Goal: Transaction & Acquisition: Purchase product/service

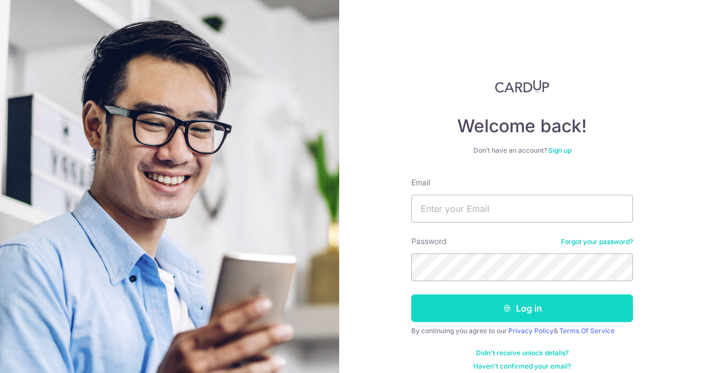
type input "danielchang@advisorsclique.com.sg"
click at [491, 307] on button "Log in" at bounding box center [522, 309] width 222 height 28
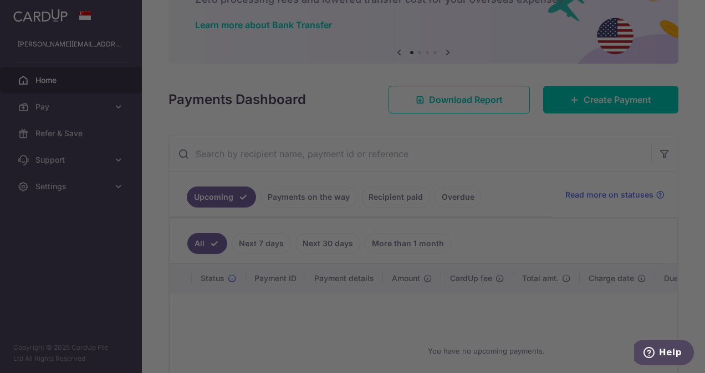
scroll to position [59, 0]
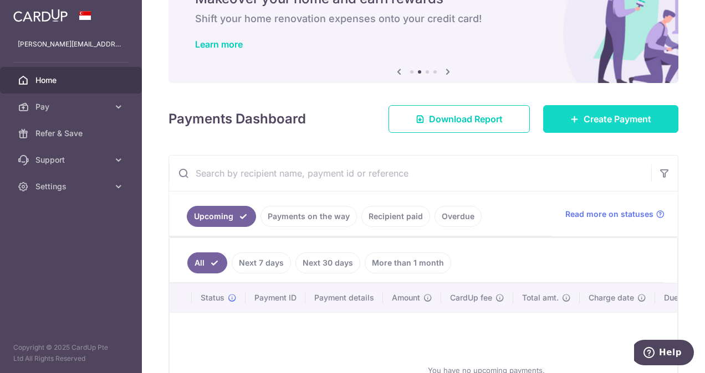
click at [597, 105] on link "Create Payment" at bounding box center [610, 119] width 135 height 28
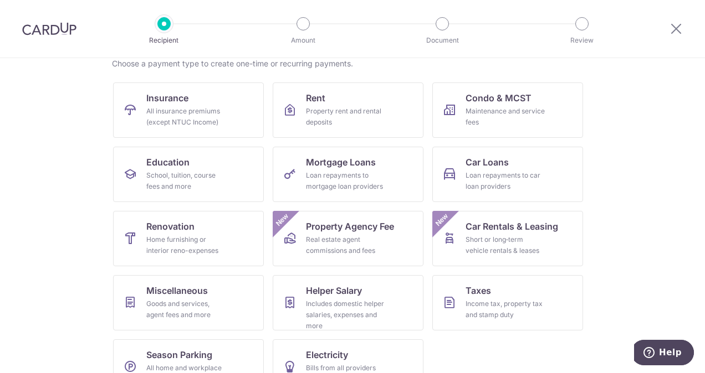
scroll to position [122, 0]
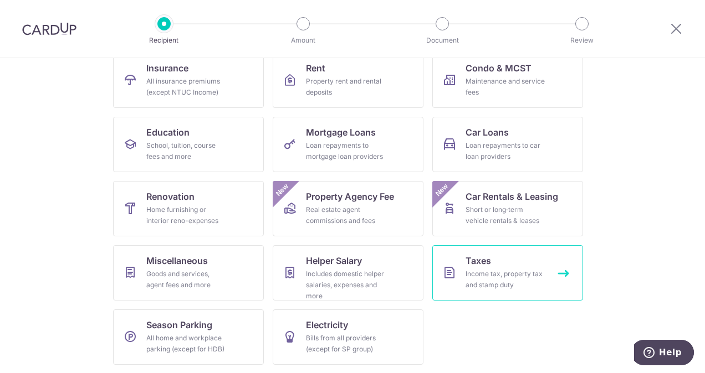
click at [492, 269] on div "Income tax, property tax and stamp duty" at bounding box center [505, 280] width 80 height 22
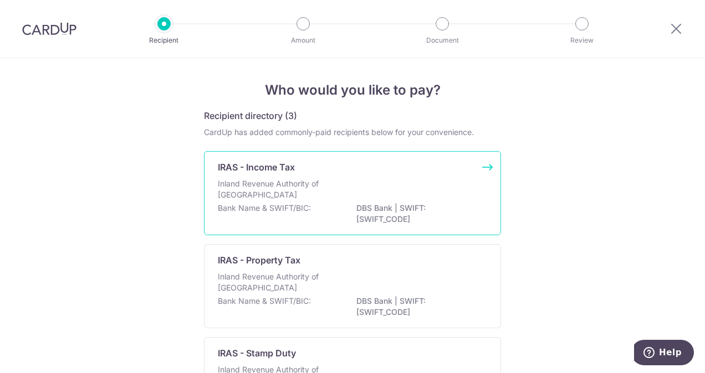
click at [311, 182] on p "Inland Revenue Authority of Singapore" at bounding box center [276, 189] width 117 height 22
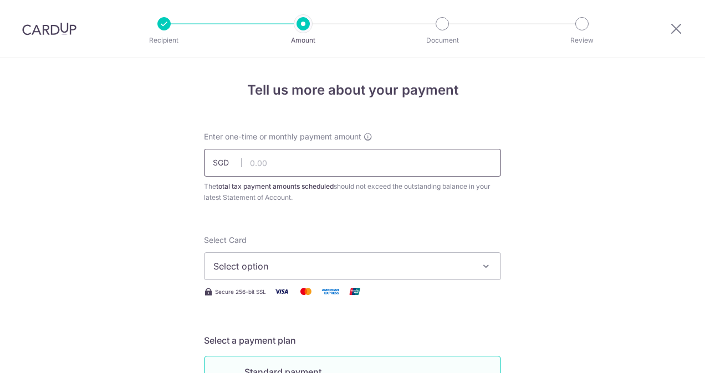
click at [277, 164] on input "text" at bounding box center [352, 163] width 297 height 28
type input "30,000.00"
type input "VTAX25ONE"
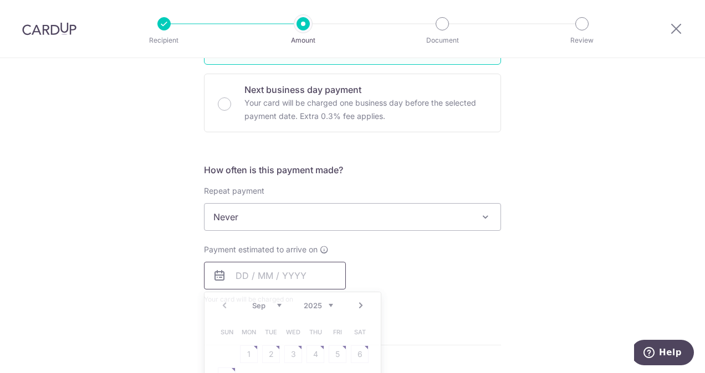
type input "30,000.00"
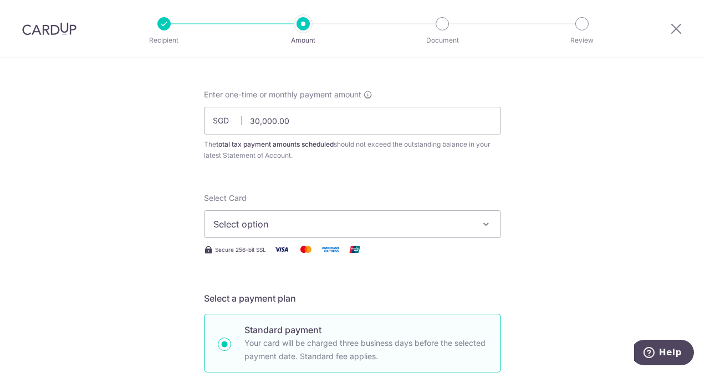
scroll to position [35, 0]
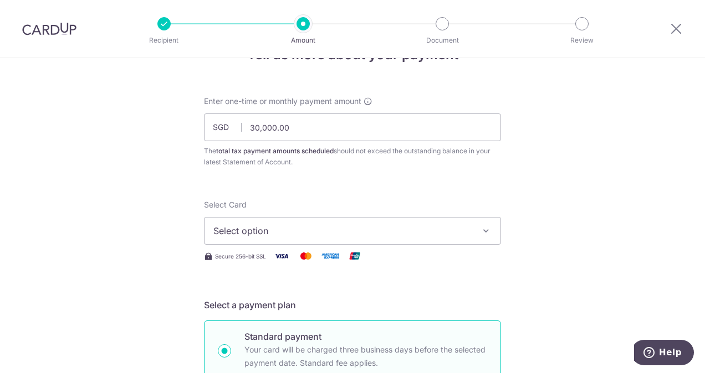
click at [419, 230] on span "Select option" at bounding box center [342, 230] width 258 height 13
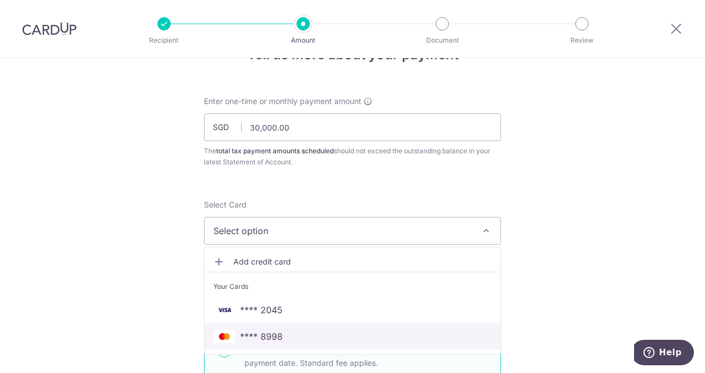
click at [288, 335] on span "**** 8998" at bounding box center [352, 336] width 278 height 13
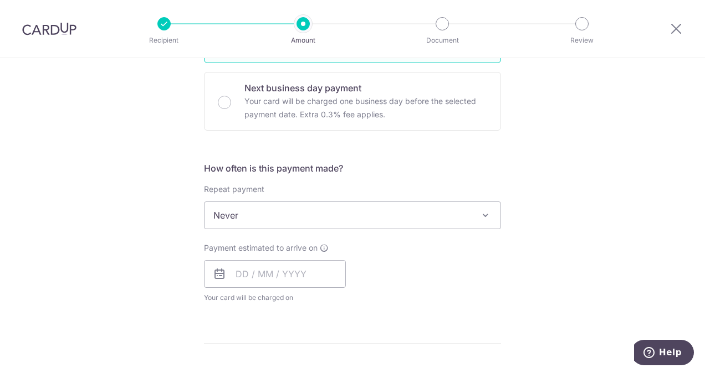
scroll to position [340, 0]
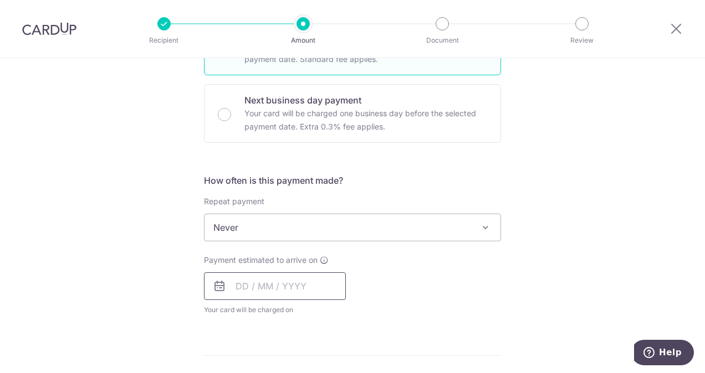
click at [289, 288] on input "text" at bounding box center [275, 287] width 142 height 28
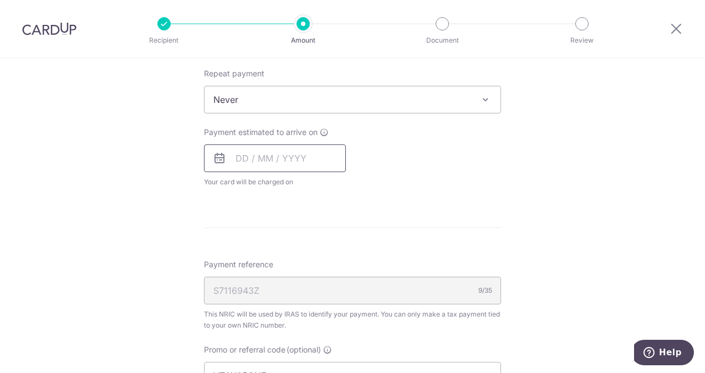
scroll to position [469, 0]
click at [238, 160] on input "text" at bounding box center [275, 157] width 142 height 28
click at [236, 155] on input "text" at bounding box center [275, 157] width 142 height 28
click at [315, 161] on input "text" at bounding box center [275, 157] width 142 height 28
click at [214, 154] on icon at bounding box center [219, 156] width 13 height 13
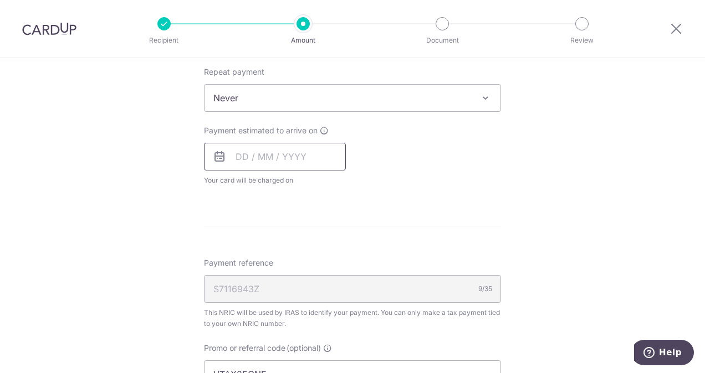
click at [246, 154] on input "text" at bounding box center [275, 157] width 142 height 28
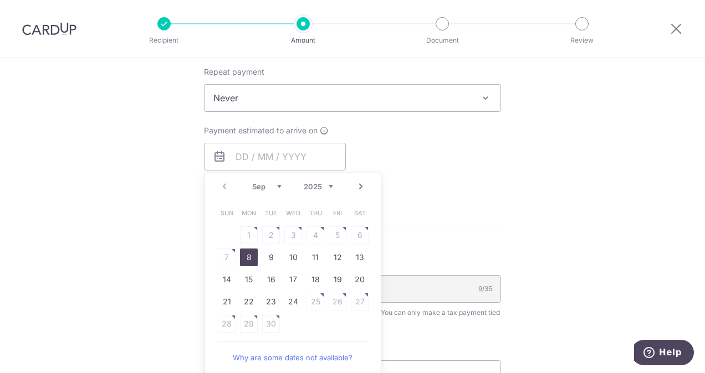
click at [247, 252] on link "8" at bounding box center [249, 258] width 18 height 18
type input "08/09/2025"
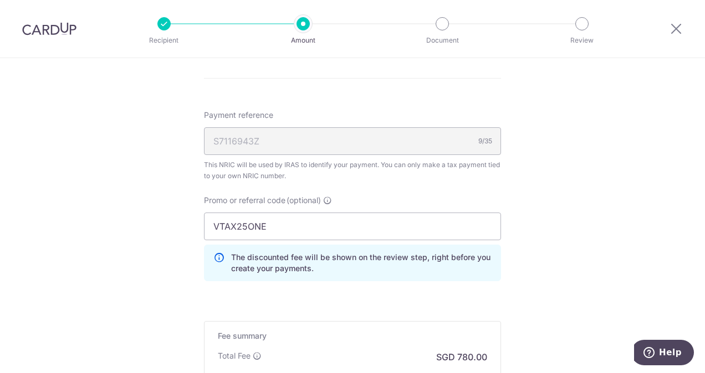
scroll to position [805, 0]
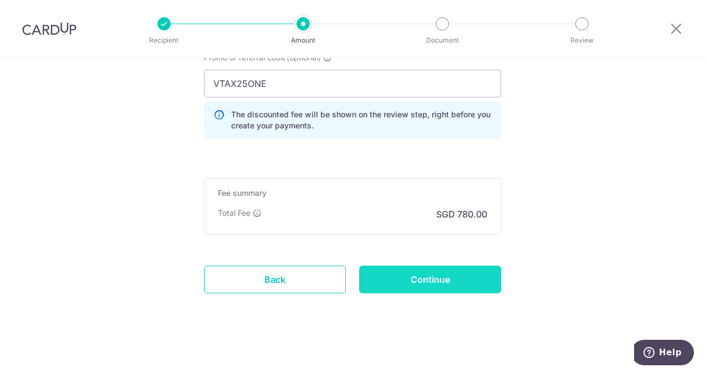
click at [416, 266] on input "Continue" at bounding box center [430, 280] width 142 height 28
type input "Create Schedule"
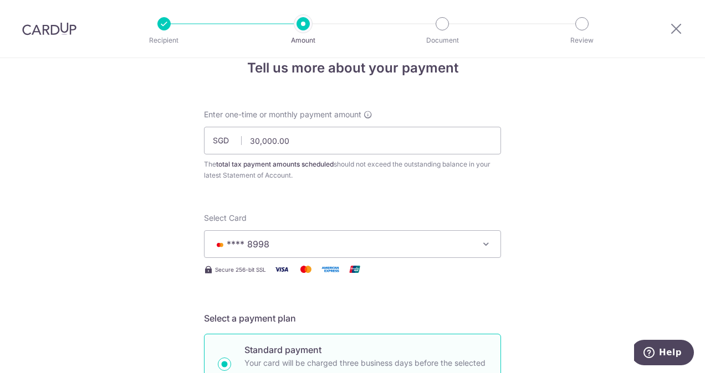
scroll to position [20, 0]
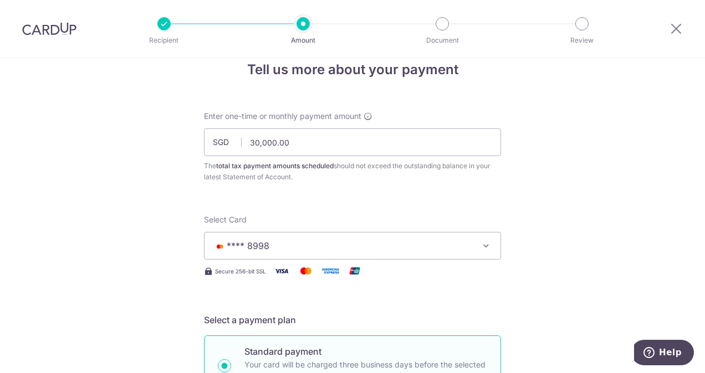
click at [484, 247] on icon "button" at bounding box center [485, 245] width 11 height 11
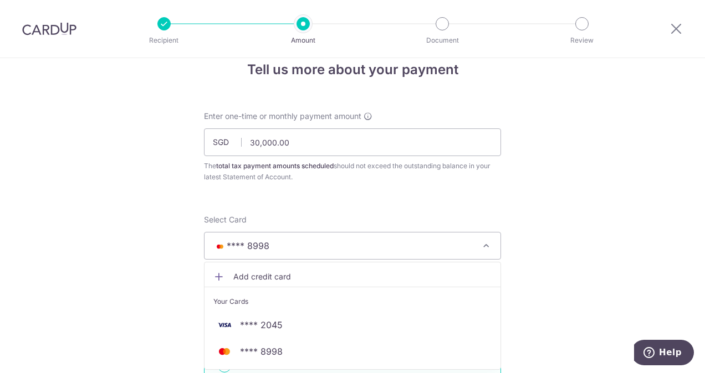
click at [484, 246] on icon "button" at bounding box center [485, 245] width 11 height 11
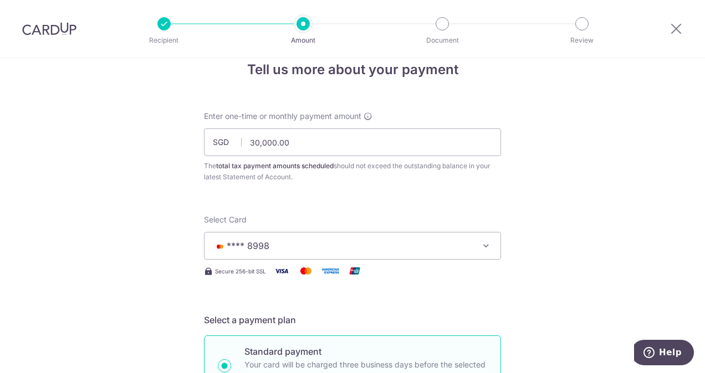
click at [253, 244] on span "**** 8998" at bounding box center [248, 245] width 43 height 11
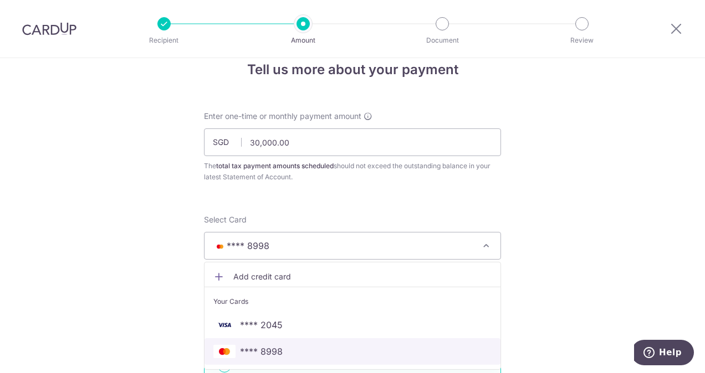
click at [244, 347] on span "**** 8998" at bounding box center [261, 351] width 43 height 13
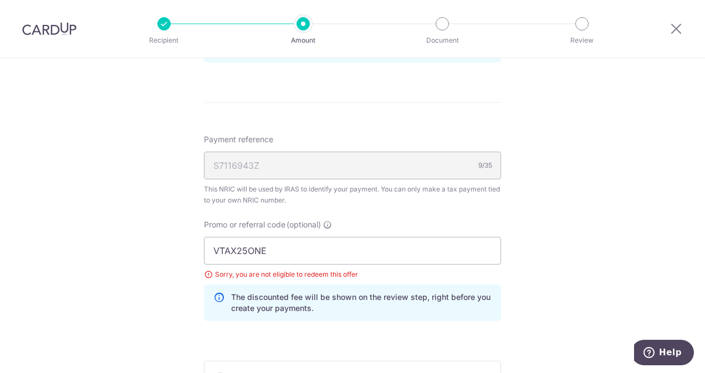
scroll to position [668, 0]
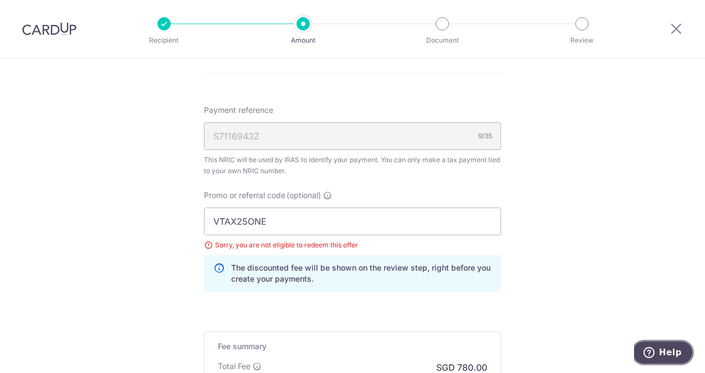
click at [674, 350] on span "Help" at bounding box center [670, 353] width 23 height 10
click at [674, 351] on button "Help" at bounding box center [662, 363] width 63 height 25
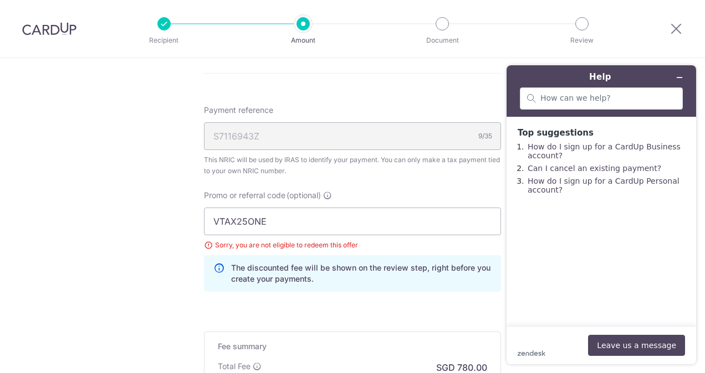
click at [677, 28] on icon at bounding box center [675, 29] width 13 height 14
drag, startPoint x: 701, startPoint y: 282, endPoint x: 677, endPoint y: 345, distance: 67.0
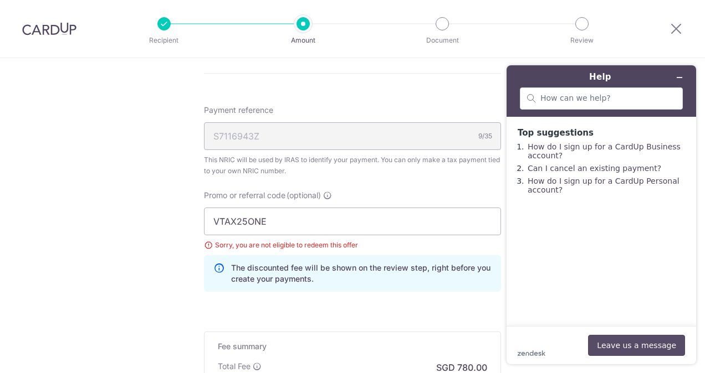
click at [694, 346] on div "Help Top suggestions How do I sign up for a CardUp Business account? Can I canc…" at bounding box center [600, 215] width 207 height 317
click at [632, 339] on button "Leave us a message" at bounding box center [636, 345] width 97 height 21
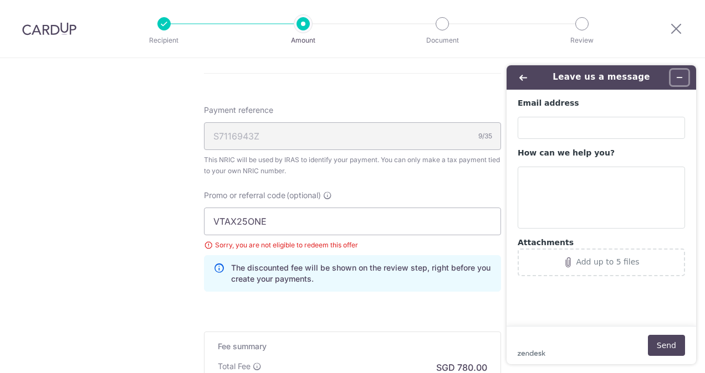
click at [682, 79] on icon "Minimize widget" at bounding box center [679, 78] width 8 height 8
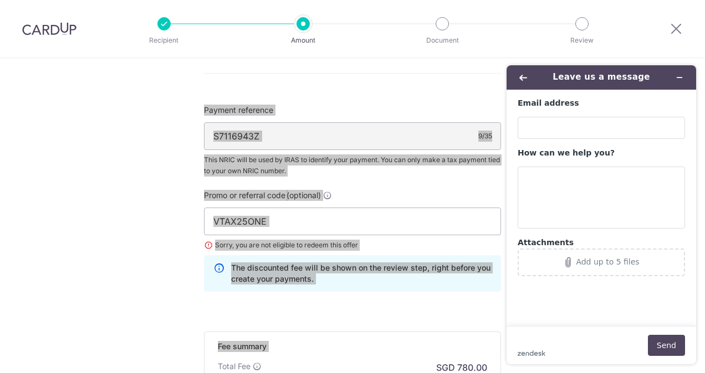
drag, startPoint x: 185, startPoint y: 22, endPoint x: 682, endPoint y: 79, distance: 500.7
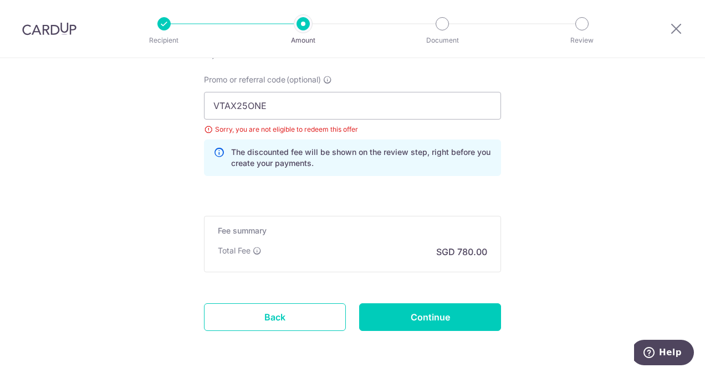
scroll to position [821, 0]
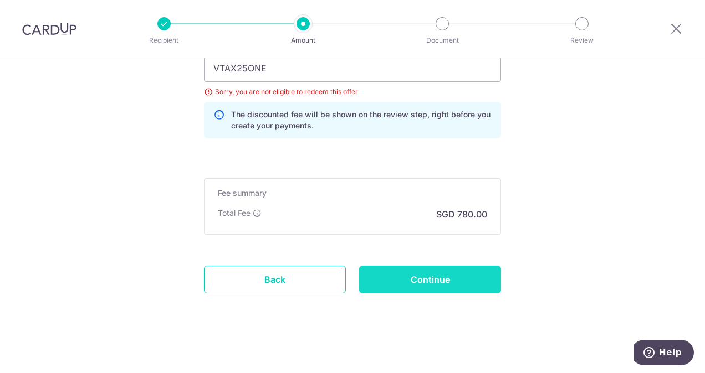
click at [425, 288] on input "Continue" at bounding box center [430, 280] width 142 height 28
type input "Update Schedule"
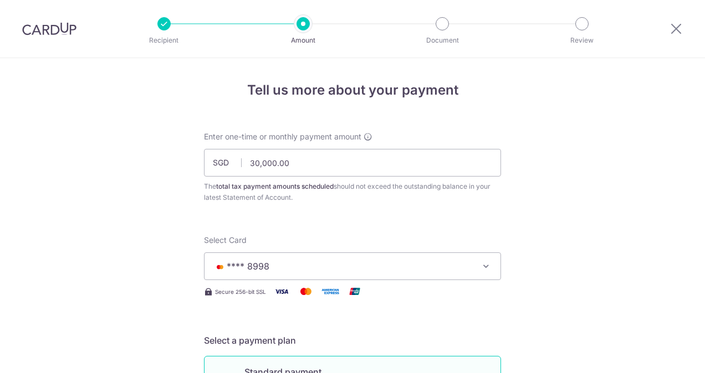
scroll to position [821, 0]
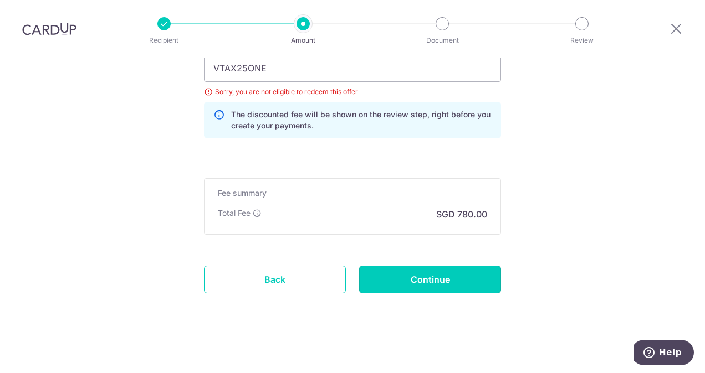
click at [425, 283] on input "Continue" at bounding box center [430, 280] width 142 height 28
type input "Update Schedule"
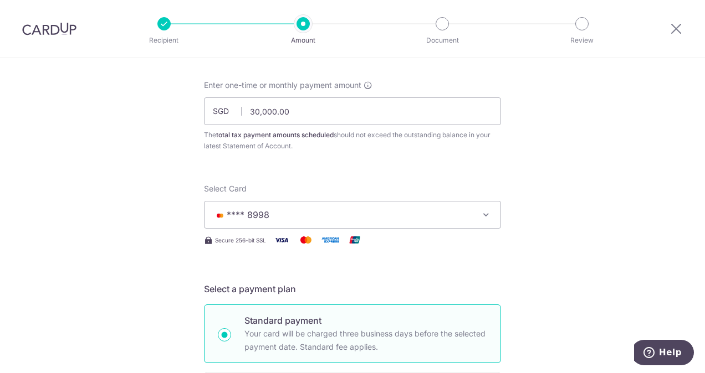
scroll to position [49, 0]
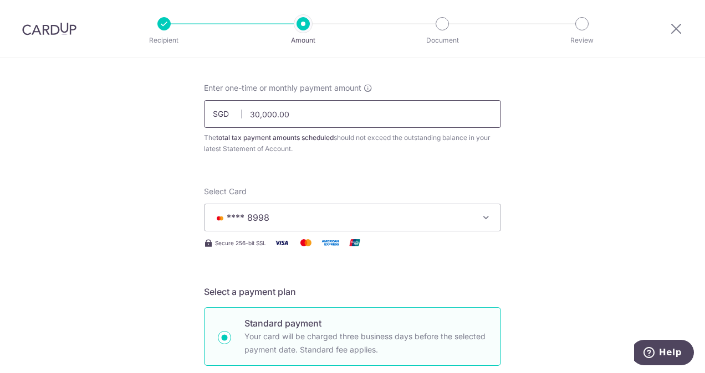
drag, startPoint x: 295, startPoint y: 115, endPoint x: 147, endPoint y: 155, distance: 152.7
type input "20,000.00"
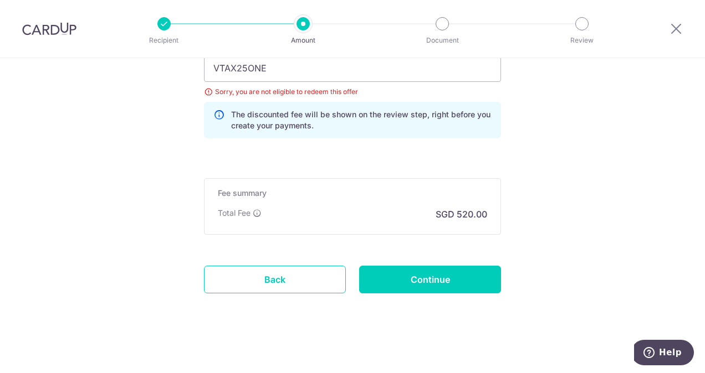
scroll to position [784, 0]
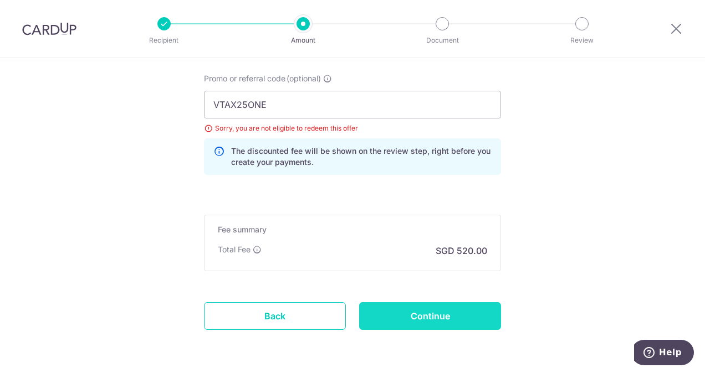
click at [435, 310] on input "Continue" at bounding box center [430, 316] width 142 height 28
type input "Update Schedule"
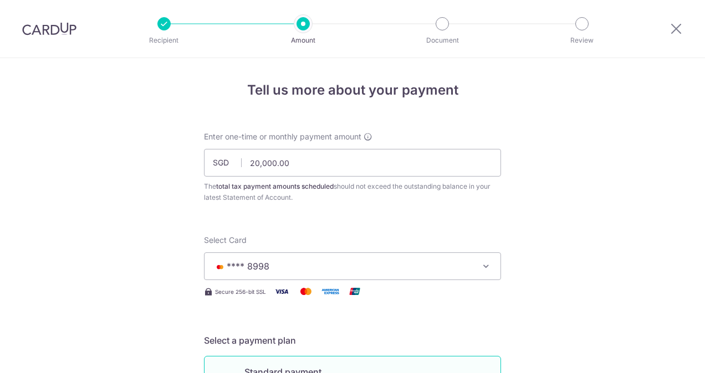
scroll to position [821, 0]
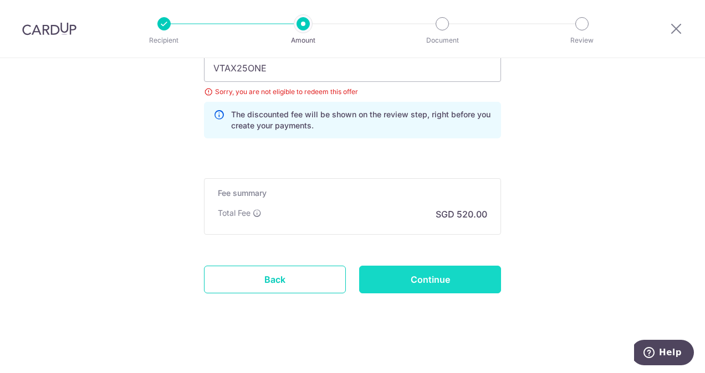
click at [429, 271] on input "Continue" at bounding box center [430, 280] width 142 height 28
type input "Update Schedule"
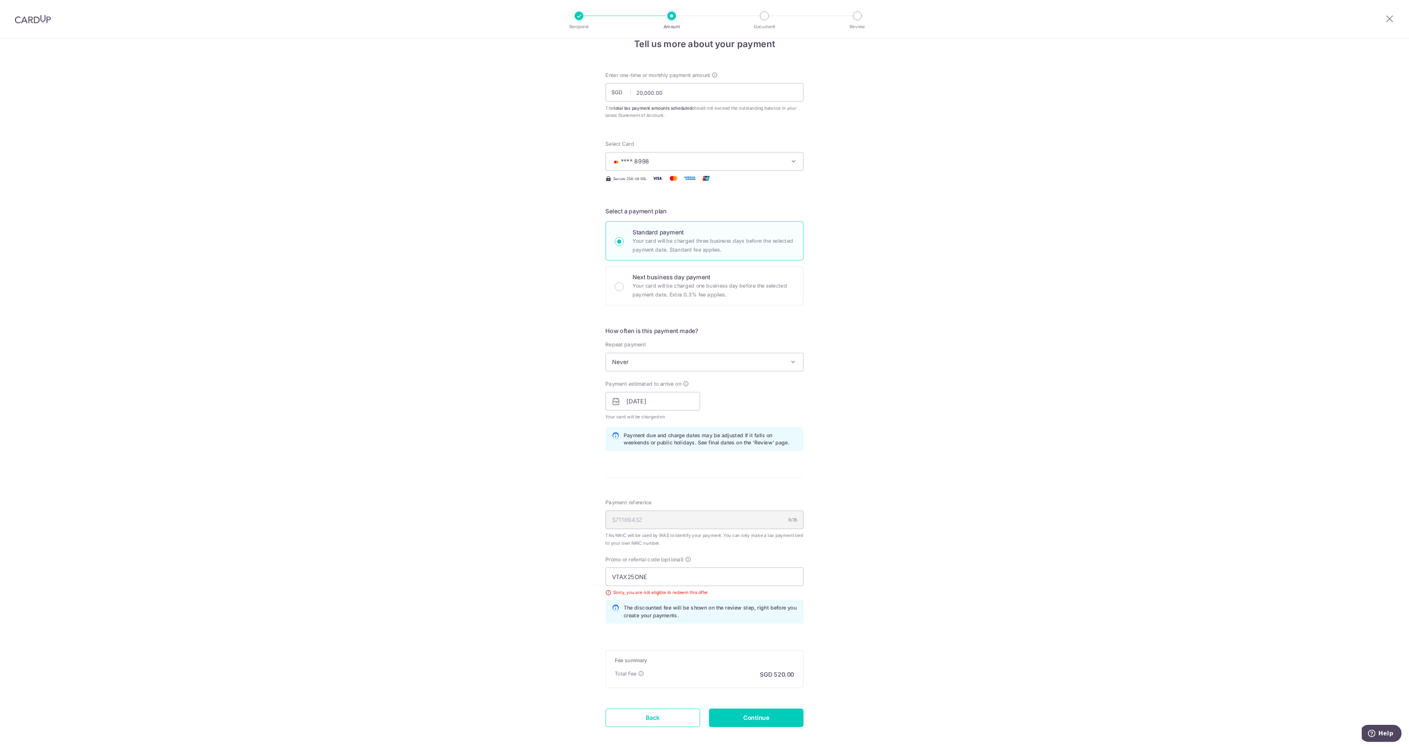
scroll to position [23, 0]
click at [704, 373] on div "Tell us more about your payment Enter one-time or monthly payment amount SGD 20…" at bounding box center [1057, 604] width 2114 height 1139
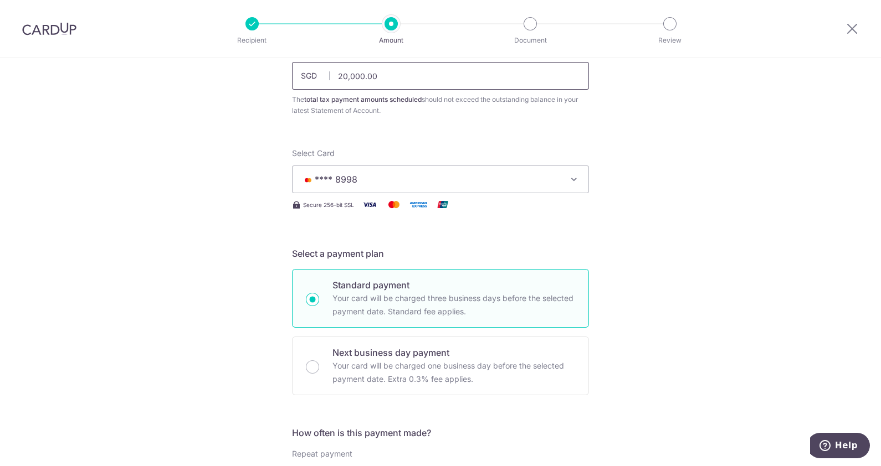
scroll to position [86, 0]
drag, startPoint x: 393, startPoint y: 74, endPoint x: 281, endPoint y: 79, distance: 111.5
click at [285, 79] on div "Enter one-time or monthly payment amount SGD 20,000.00 20000.00 The total tax p…" at bounding box center [440, 81] width 310 height 72
click at [384, 280] on p "Standard payment" at bounding box center [453, 286] width 243 height 13
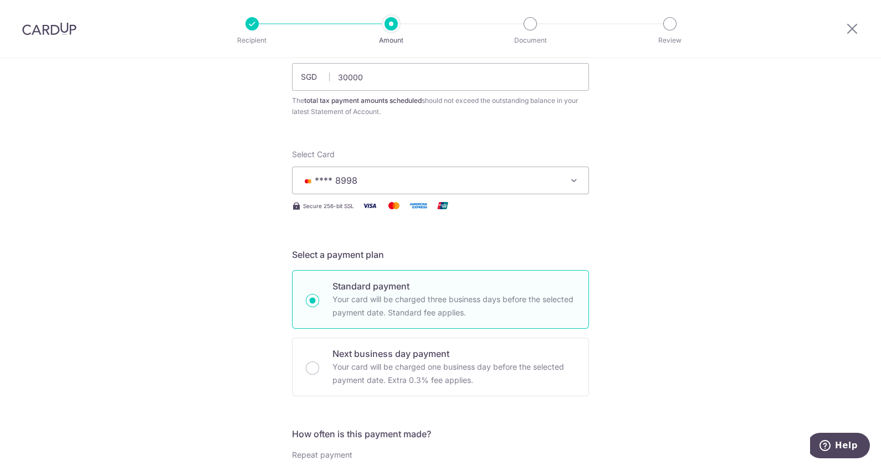
click at [319, 294] on input "Standard payment Your card will be charged three business days before the selec…" at bounding box center [312, 300] width 13 height 13
click at [305, 281] on div "Standard payment Your card will be charged three business days before the selec…" at bounding box center [440, 299] width 297 height 59
click at [306, 280] on div "Standard payment Your card will be charged three business days before the selec…" at bounding box center [440, 299] width 297 height 59
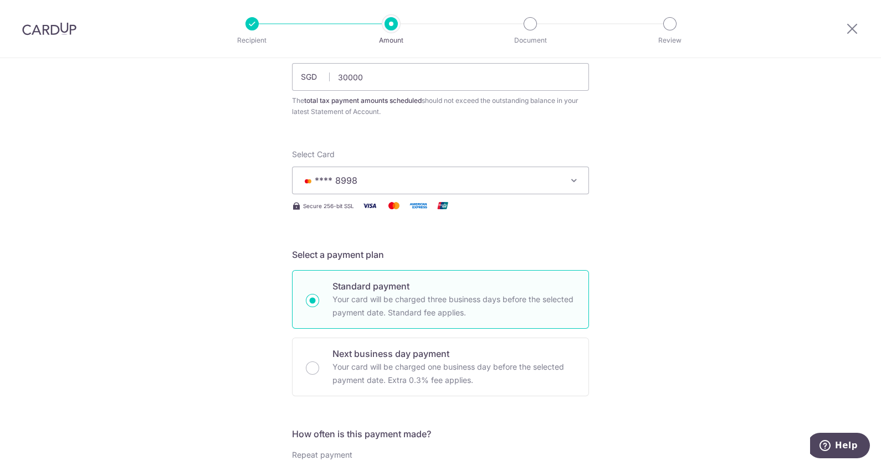
click at [382, 291] on label "Standard payment Your card will be charged three business days before the selec…" at bounding box center [453, 300] width 243 height 40
type input "30,000.00"
radio input "true"
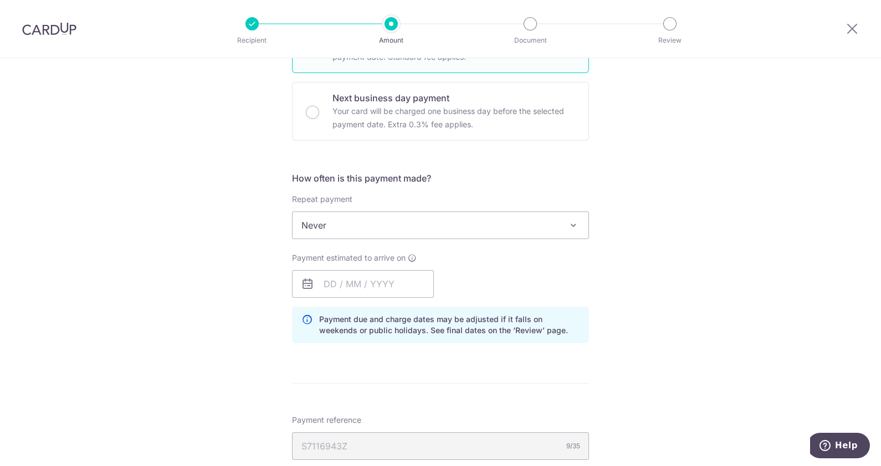
click at [302, 280] on icon at bounding box center [307, 284] width 13 height 13
click at [304, 285] on icon at bounding box center [307, 284] width 13 height 13
click at [341, 290] on input "text" at bounding box center [363, 284] width 142 height 28
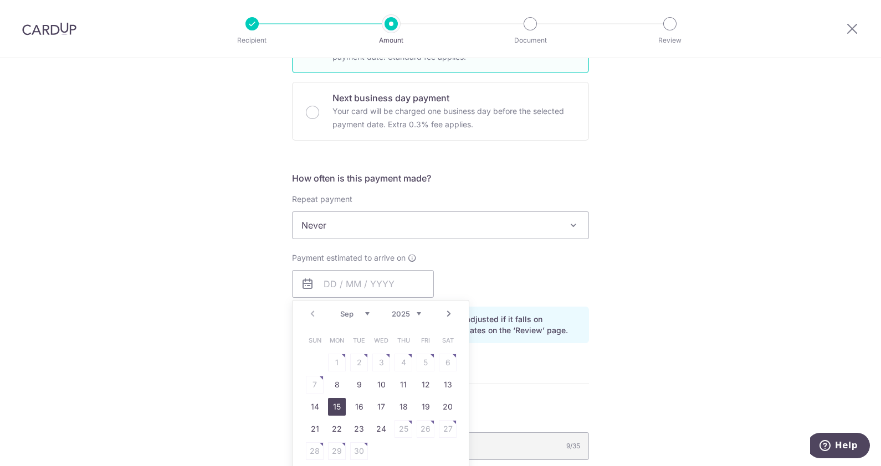
click at [331, 373] on link "15" at bounding box center [337, 407] width 18 height 18
type input "15/09/2025"
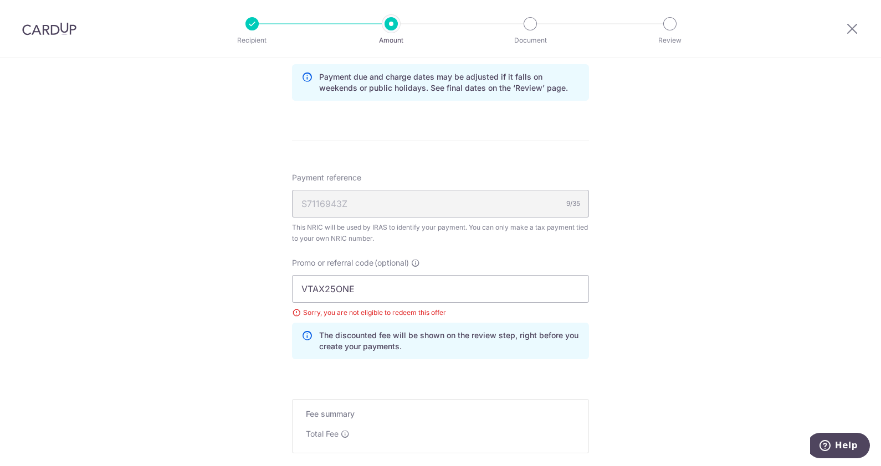
scroll to position [711, 0]
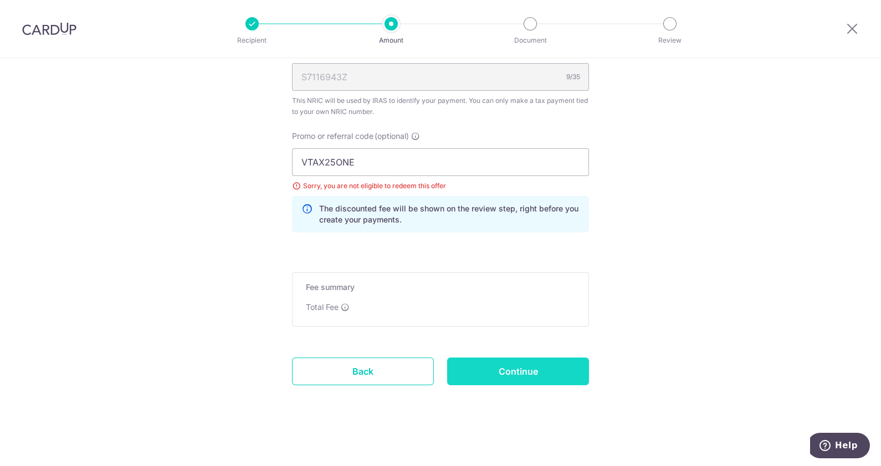
click at [537, 362] on input "Continue" at bounding box center [518, 372] width 142 height 28
type input "Update Schedule"
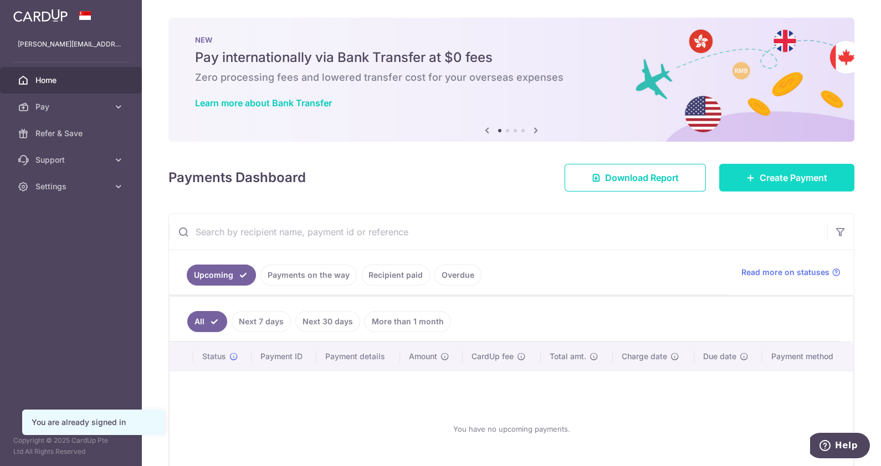
click at [764, 166] on link "Create Payment" at bounding box center [786, 178] width 135 height 28
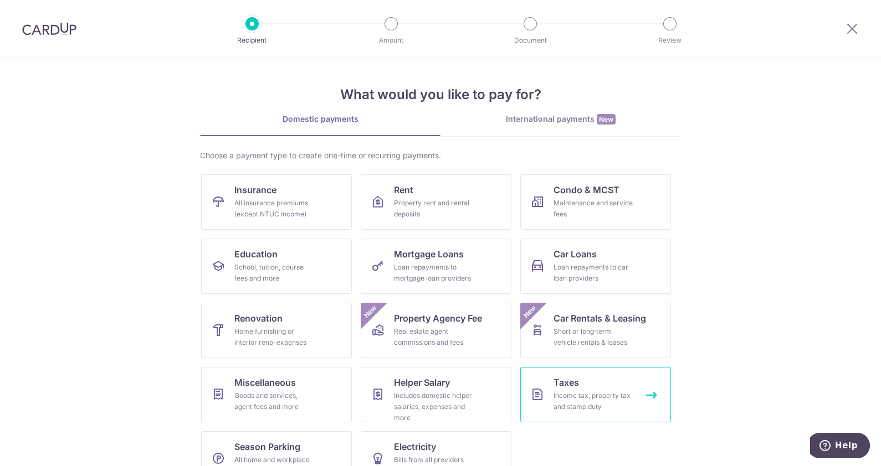
click at [576, 383] on link "Taxes Income tax, property tax and stamp duty" at bounding box center [595, 394] width 151 height 55
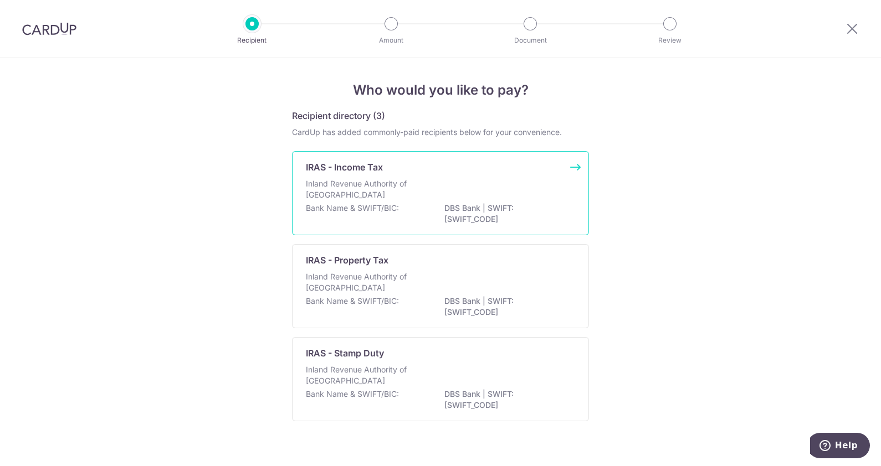
click at [440, 183] on div "Inland Revenue Authority of [GEOGRAPHIC_DATA]" at bounding box center [440, 190] width 269 height 24
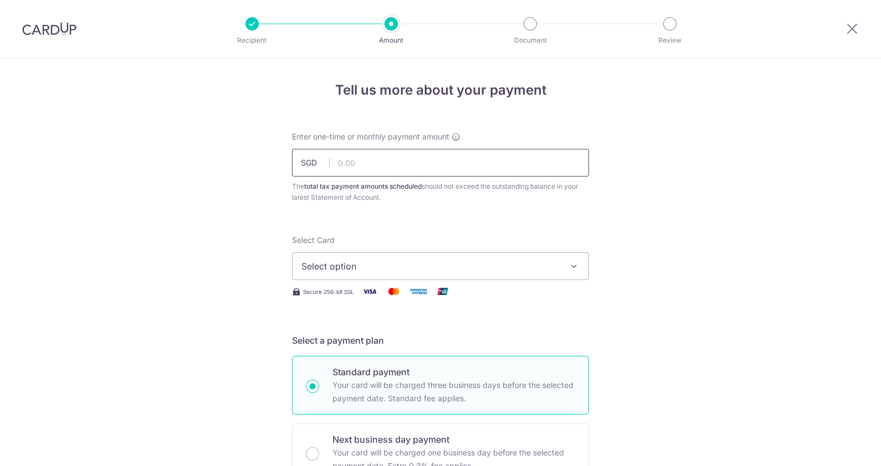
click at [379, 170] on input "text" at bounding box center [440, 163] width 297 height 28
type input "30,000.00"
click at [474, 263] on span "Select option" at bounding box center [430, 266] width 258 height 13
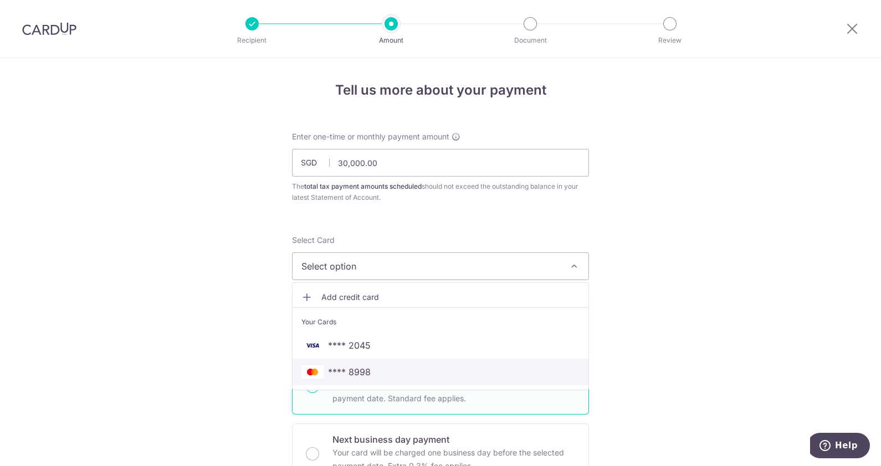
click at [355, 371] on span "**** 8998" at bounding box center [349, 372] width 43 height 13
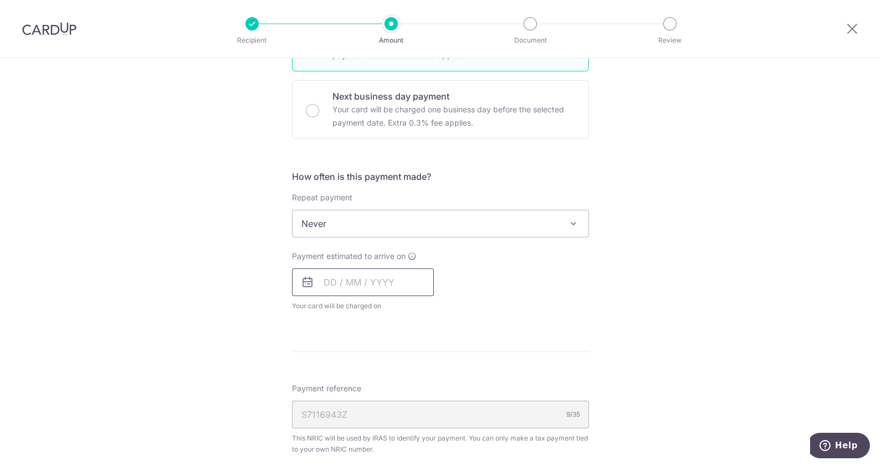
scroll to position [338, 0]
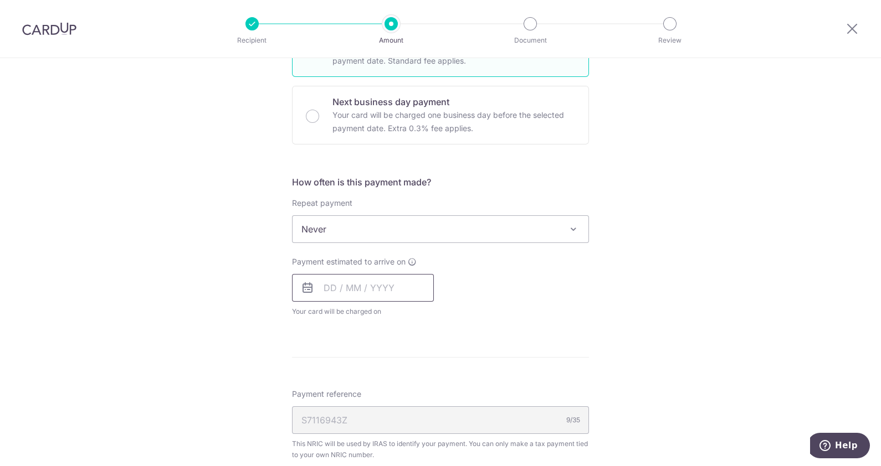
click at [333, 286] on input "text" at bounding box center [363, 288] width 142 height 28
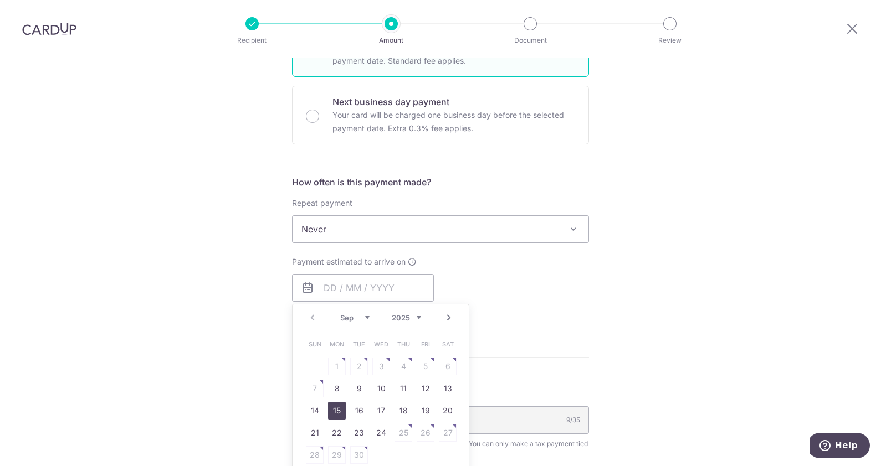
click at [335, 407] on link "15" at bounding box center [337, 411] width 18 height 18
type input "[DATE]"
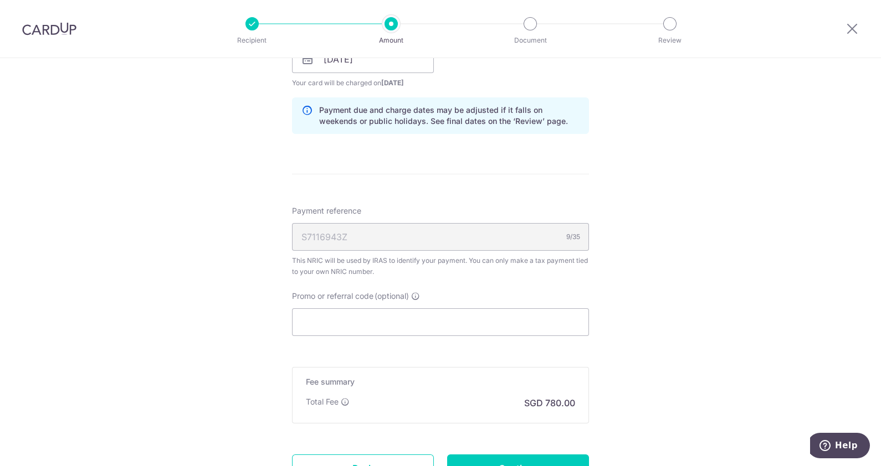
scroll to position [571, 0]
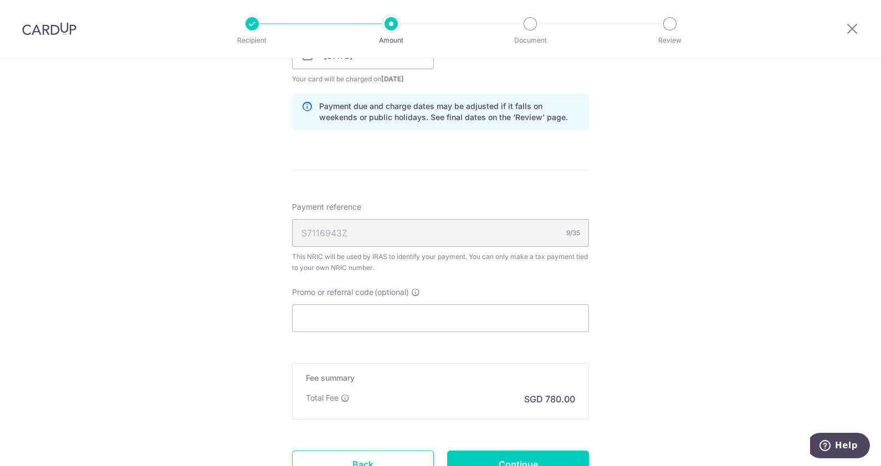
click at [471, 331] on form "Enter one-time or monthly payment amount SGD 30,000.00 30000.00 The total tax p…" at bounding box center [440, 35] width 297 height 949
click at [471, 327] on input "Promo or referral code (optional)" at bounding box center [440, 319] width 297 height 28
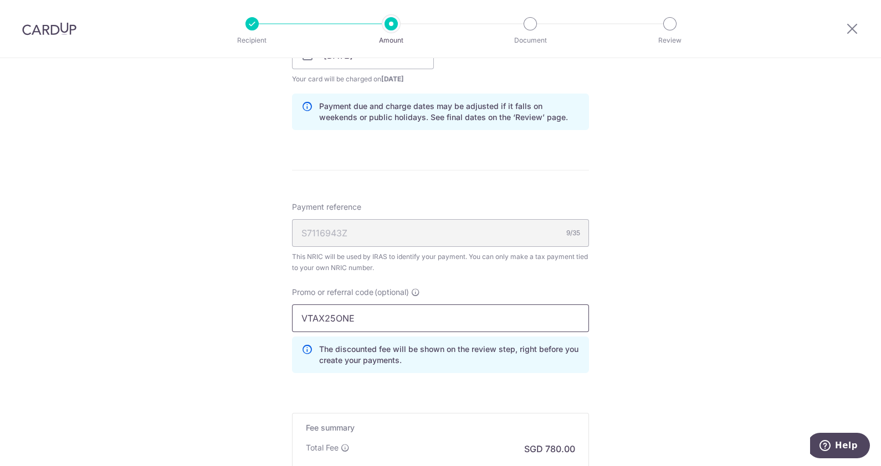
type input "VTAX25ONE"
click at [668, 297] on div "Tell us more about your payment Enter one-time or monthly payment amount SGD 30…" at bounding box center [440, 50] width 881 height 1124
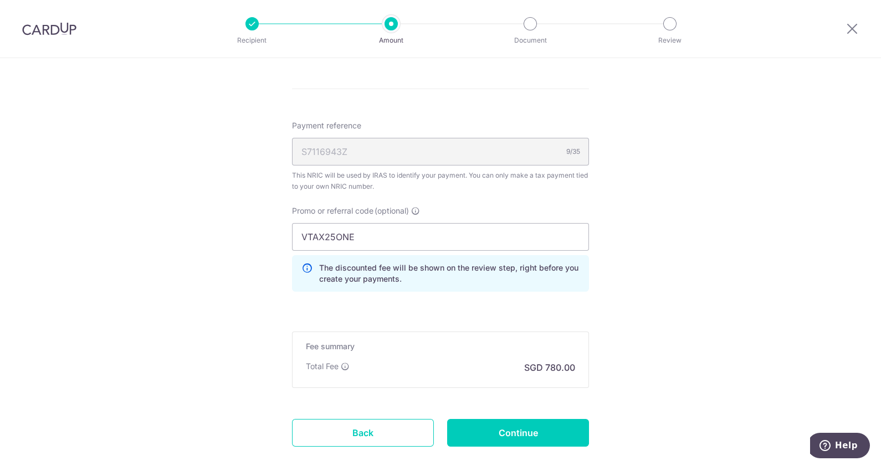
scroll to position [713, 0]
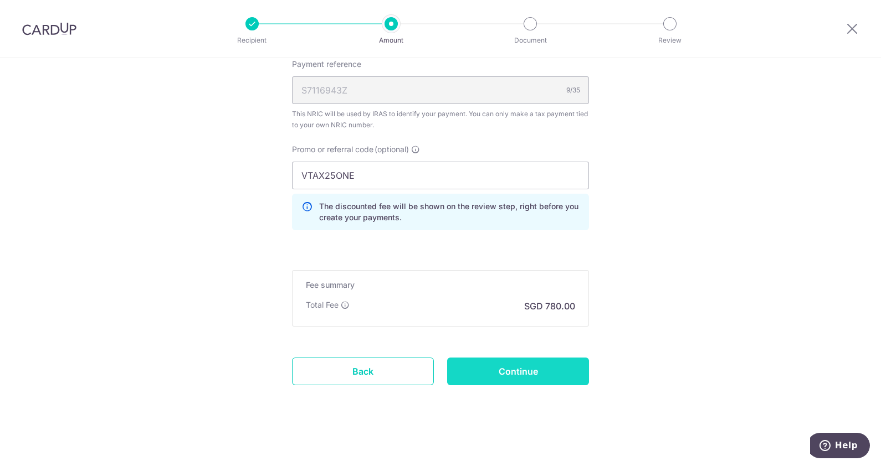
click at [497, 374] on input "Continue" at bounding box center [518, 372] width 142 height 28
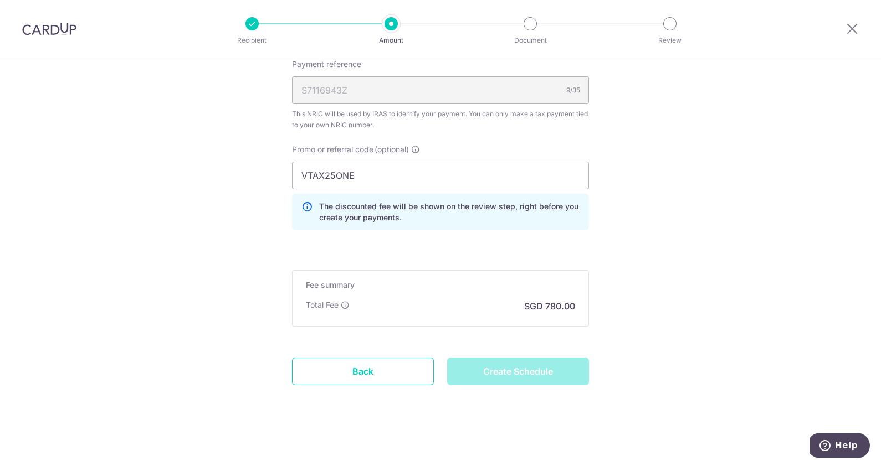
type input "Create Schedule"
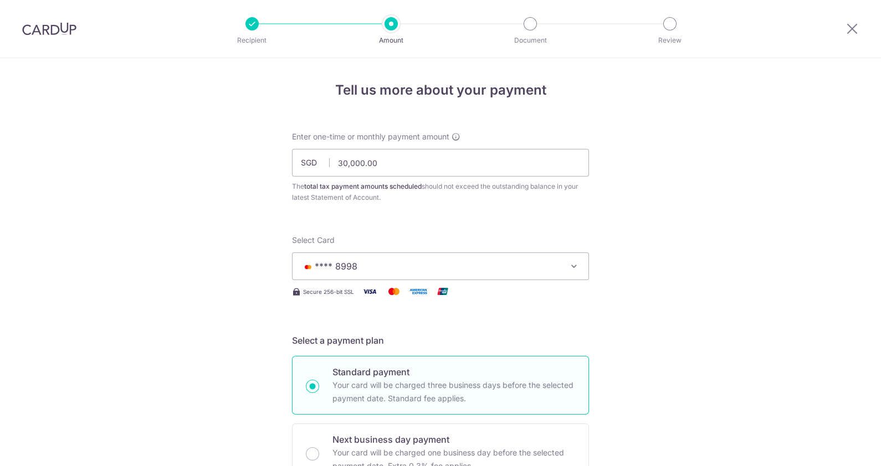
scroll to position [729, 0]
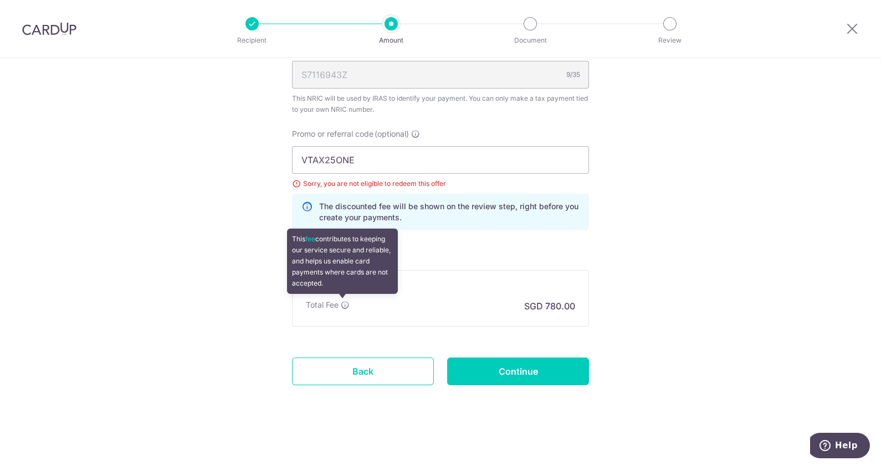
click at [343, 305] on icon at bounding box center [345, 305] width 9 height 9
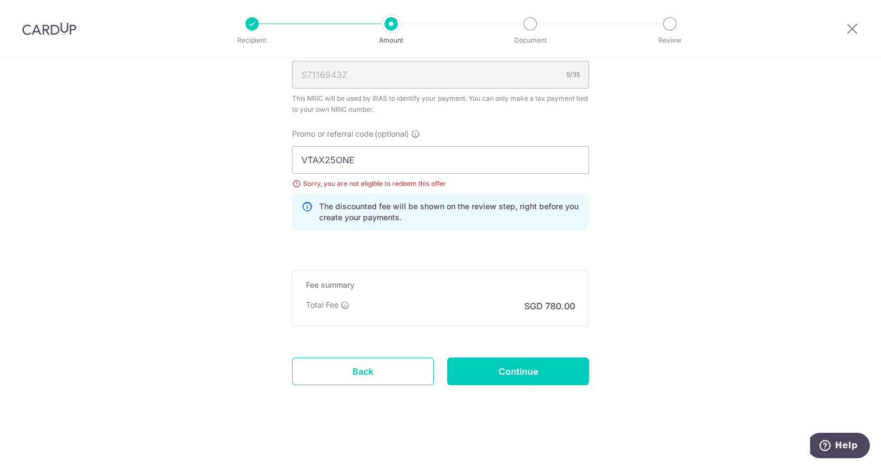
drag, startPoint x: 406, startPoint y: 158, endPoint x: 212, endPoint y: 135, distance: 195.2
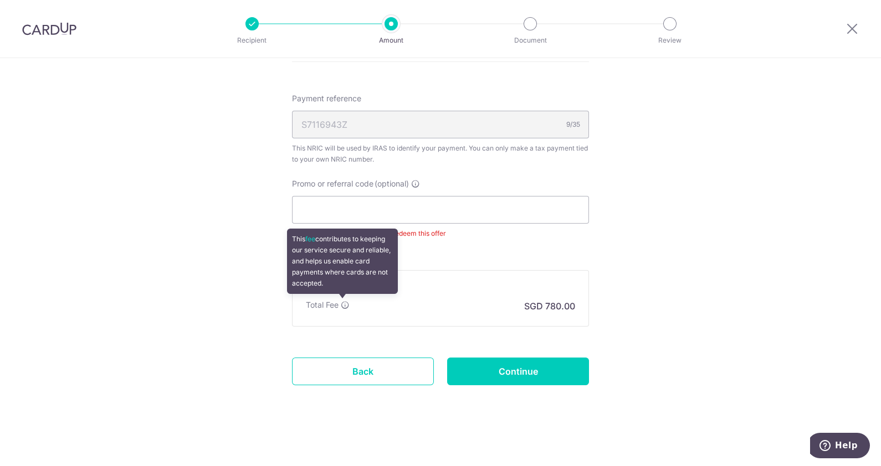
click at [341, 302] on icon at bounding box center [345, 305] width 9 height 9
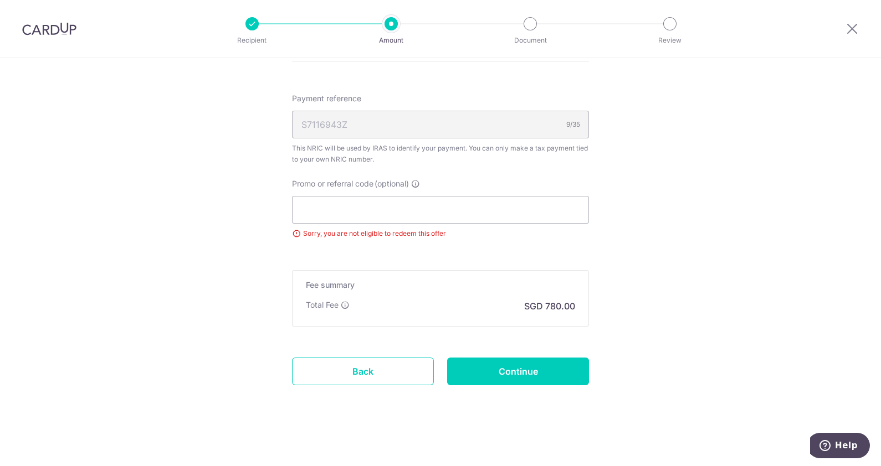
click at [383, 213] on input "Promo or referral code (optional)" at bounding box center [440, 210] width 297 height 28
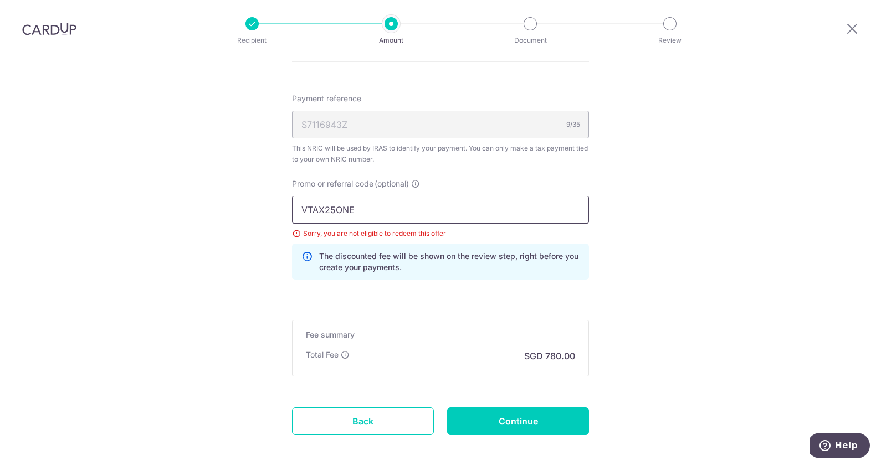
type input "VTAX25ONE"
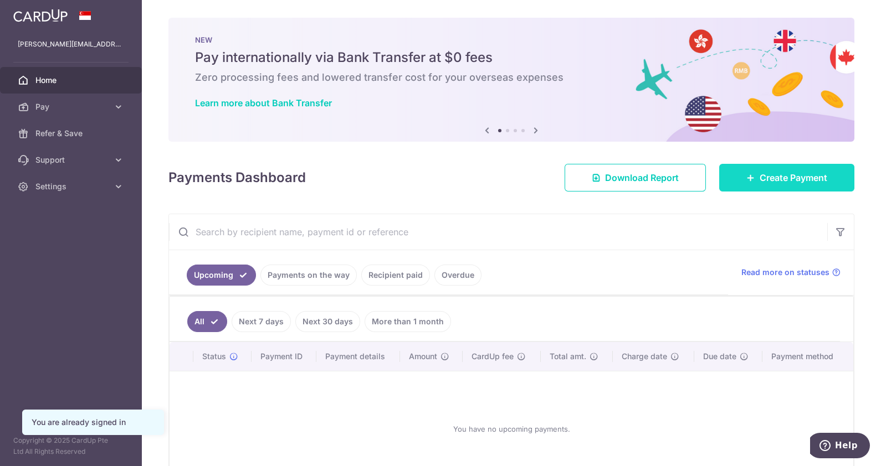
click at [759, 173] on span "Create Payment" at bounding box center [793, 177] width 68 height 13
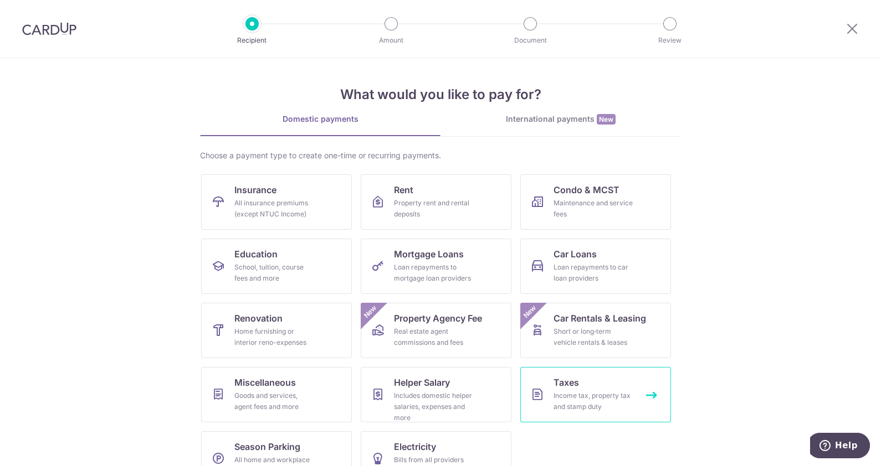
click at [599, 388] on link "Taxes Income tax, property tax and stamp duty" at bounding box center [595, 394] width 151 height 55
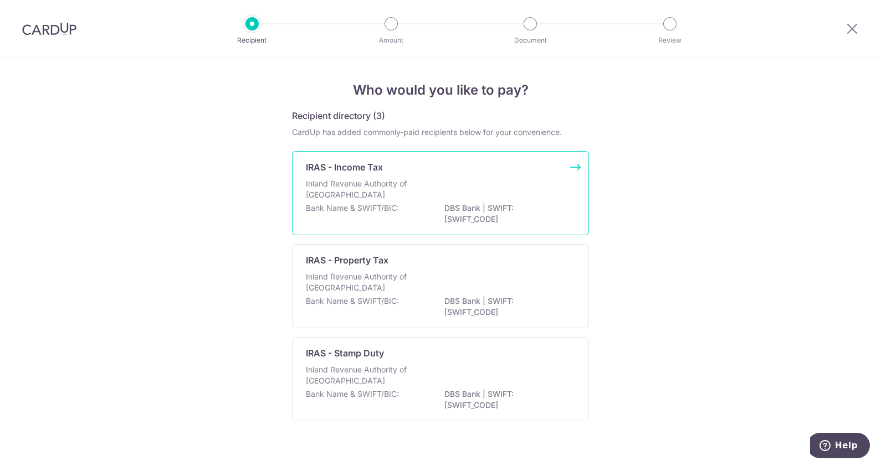
click at [434, 174] on div "IRAS - Income Tax Inland Revenue Authority of Singapore Bank Name & SWIFT/BIC: …" at bounding box center [440, 193] width 297 height 84
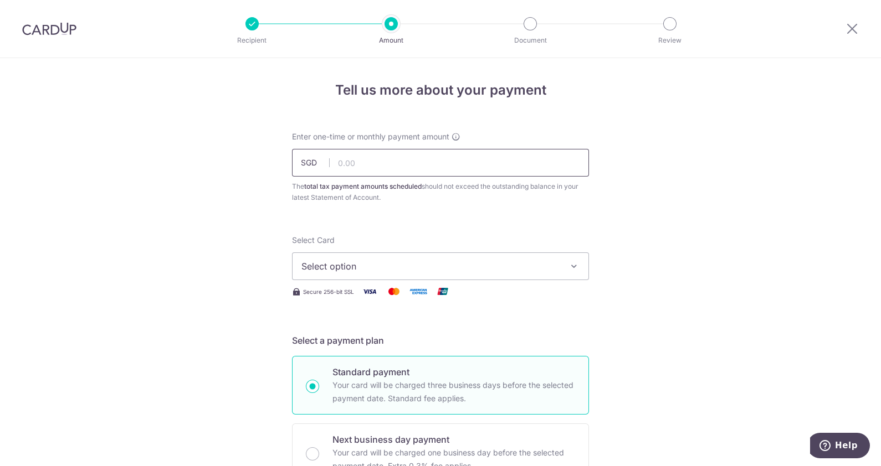
drag, startPoint x: 0, startPoint y: 0, endPoint x: 434, endPoint y: 174, distance: 467.5
click at [434, 174] on input "text" at bounding box center [440, 163] width 297 height 28
type input "30,000.00"
click at [389, 274] on button "Select option" at bounding box center [440, 267] width 297 height 28
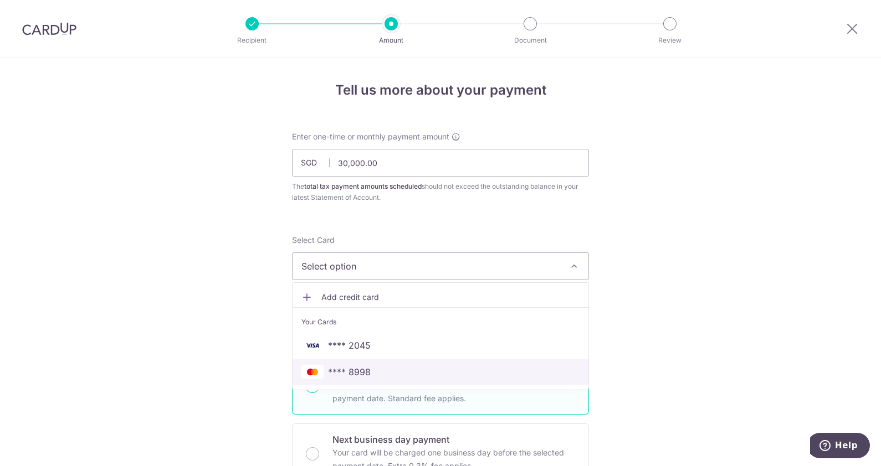
click at [358, 369] on span "**** 8998" at bounding box center [349, 372] width 43 height 13
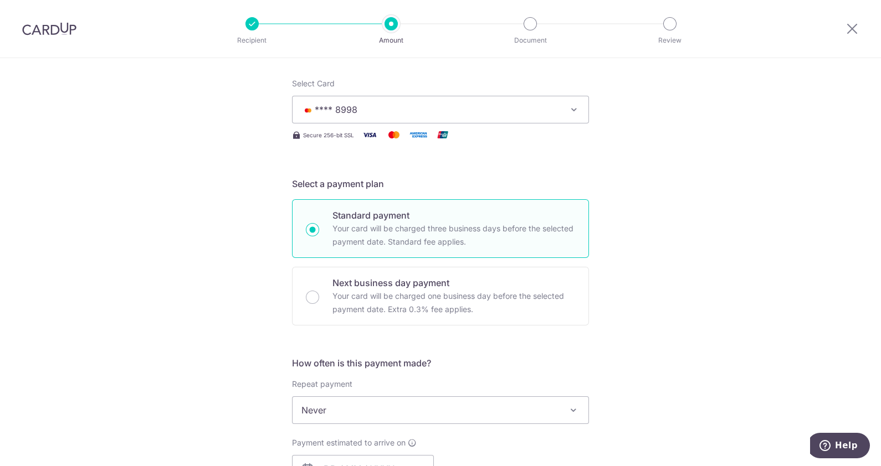
scroll to position [155, 0]
click at [856, 310] on div "Tell us more about your payment Enter one-time or monthly payment amount SGD 30…" at bounding box center [440, 417] width 881 height 1029
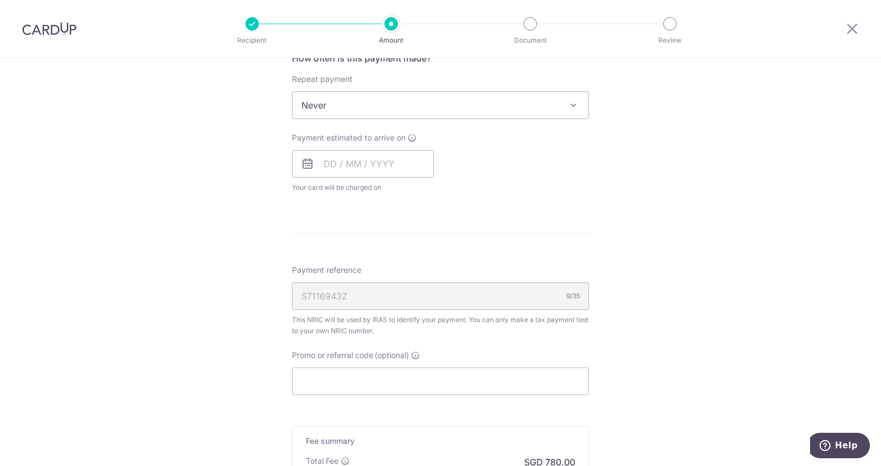
scroll to position [475, 0]
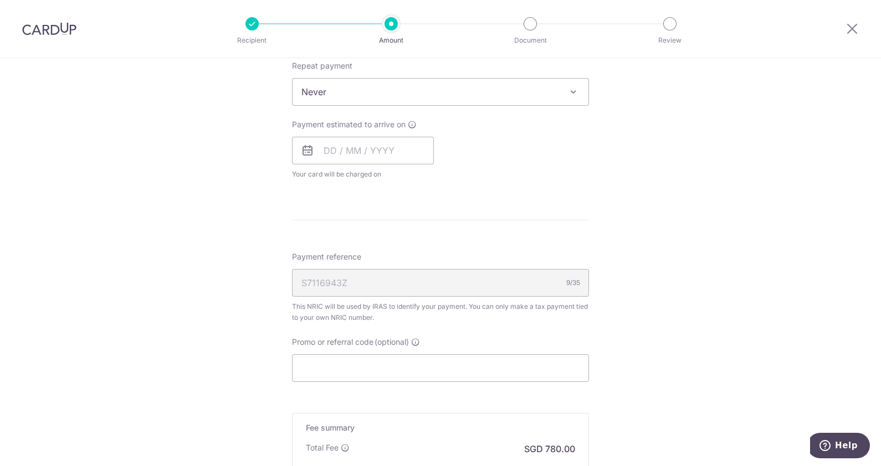
click at [307, 155] on icon at bounding box center [307, 150] width 13 height 13
click at [333, 151] on input "text" at bounding box center [363, 151] width 142 height 28
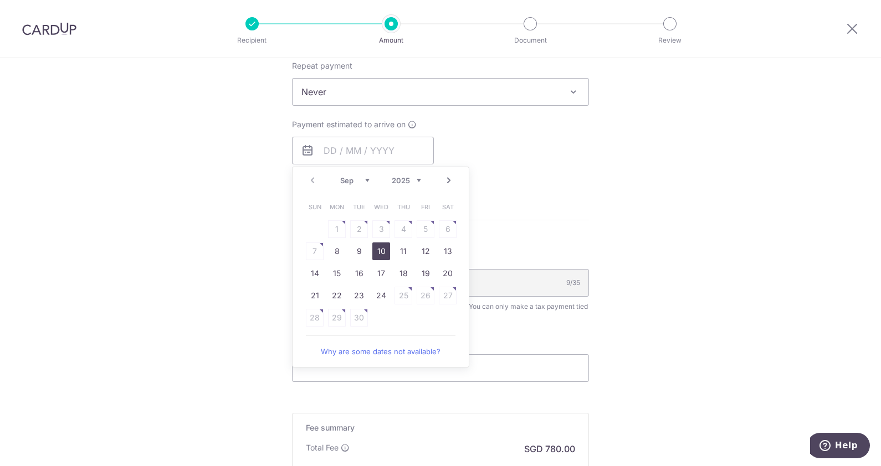
click at [373, 249] on link "10" at bounding box center [381, 252] width 18 height 18
type input "[DATE]"
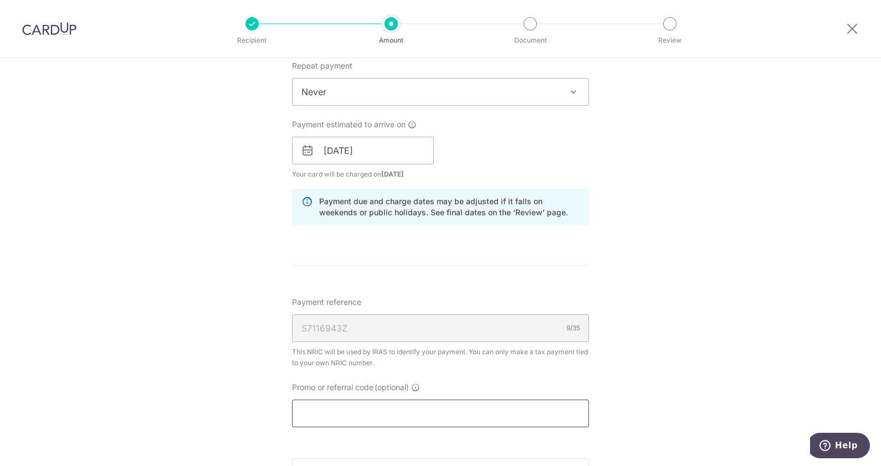
click at [434, 415] on input "Promo or referral code (optional)" at bounding box center [440, 414] width 297 height 28
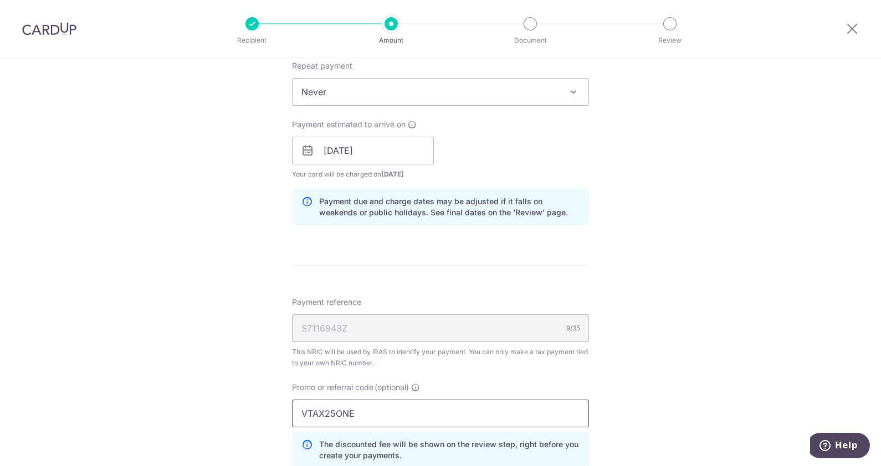
type input "VTAX25ONE"
click at [644, 353] on div "Tell us more about your payment Enter one-time or monthly payment amount SGD 30…" at bounding box center [440, 145] width 881 height 1124
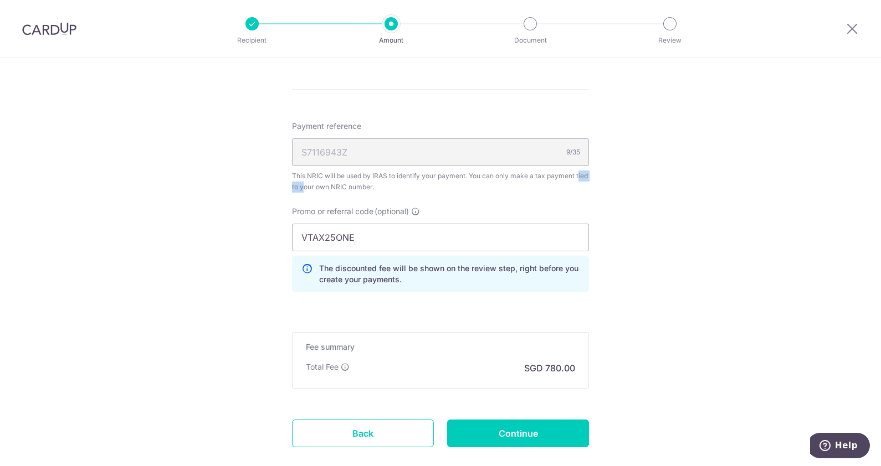
scroll to position [660, 0]
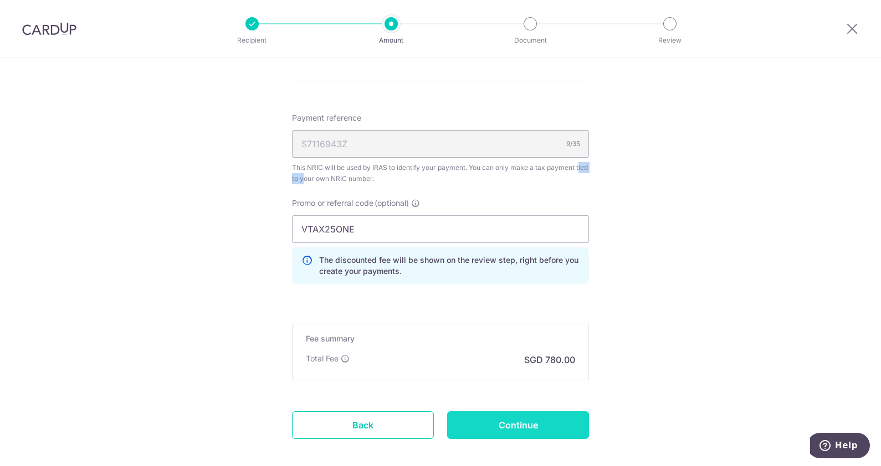
click at [515, 417] on input "Continue" at bounding box center [518, 426] width 142 height 28
type input "Create Schedule"
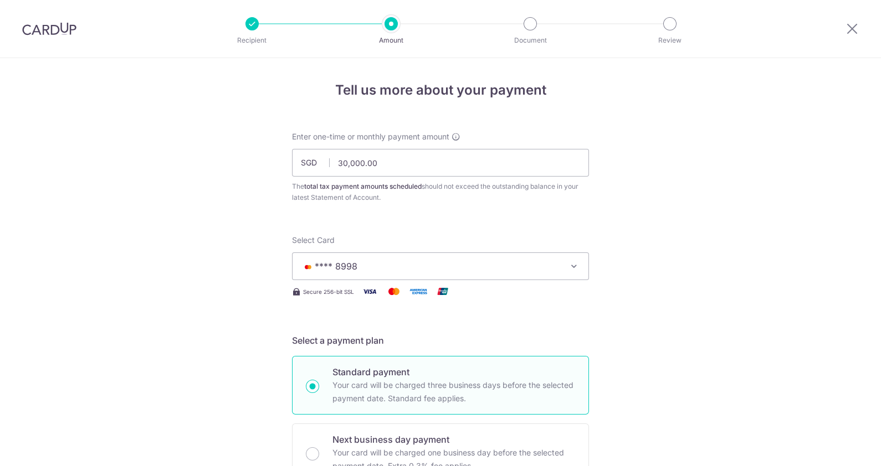
scroll to position [729, 0]
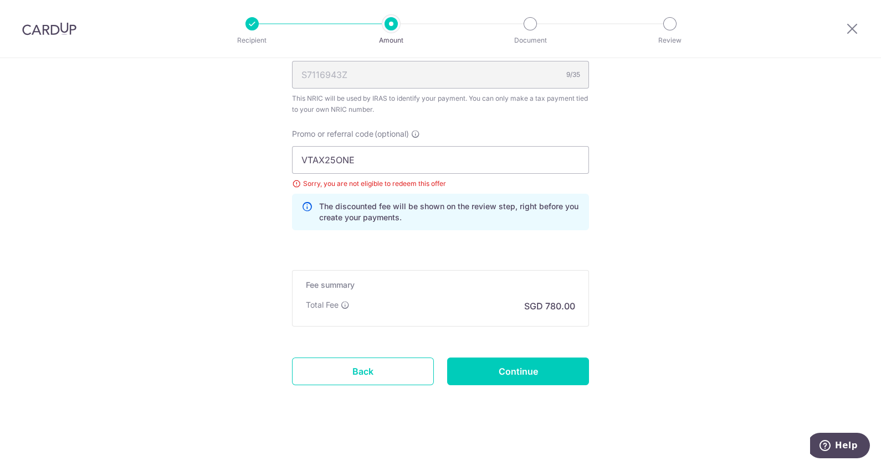
click at [837, 55] on div at bounding box center [852, 29] width 58 height 58
